Goal: Use online tool/utility: Use online tool/utility

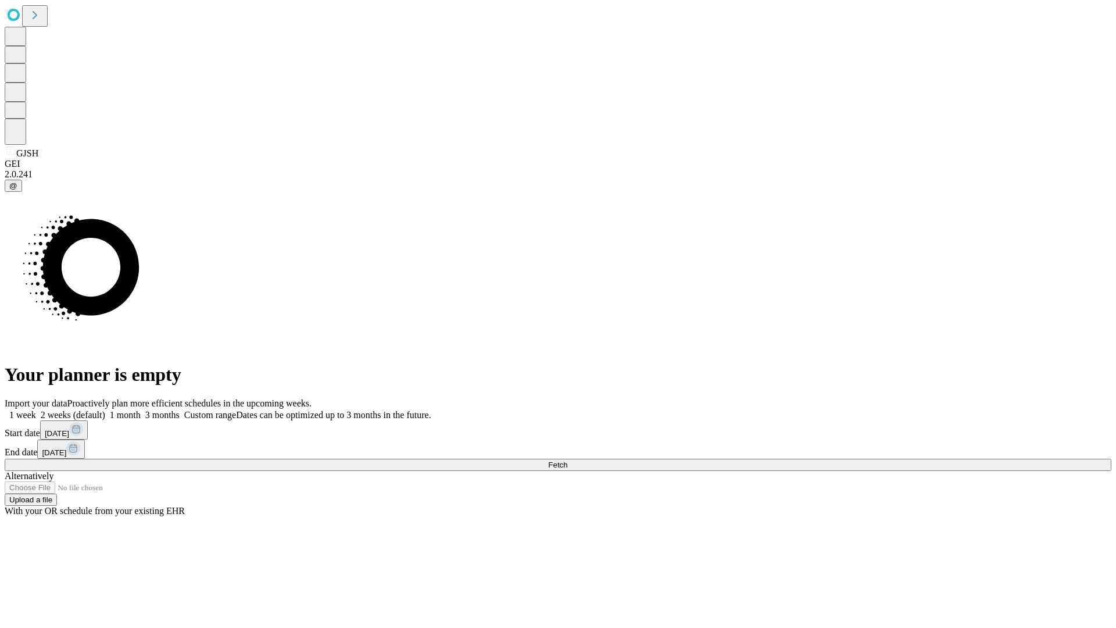
click at [568, 461] on span "Fetch" at bounding box center [557, 465] width 19 height 9
